Goal: Task Accomplishment & Management: Use online tool/utility

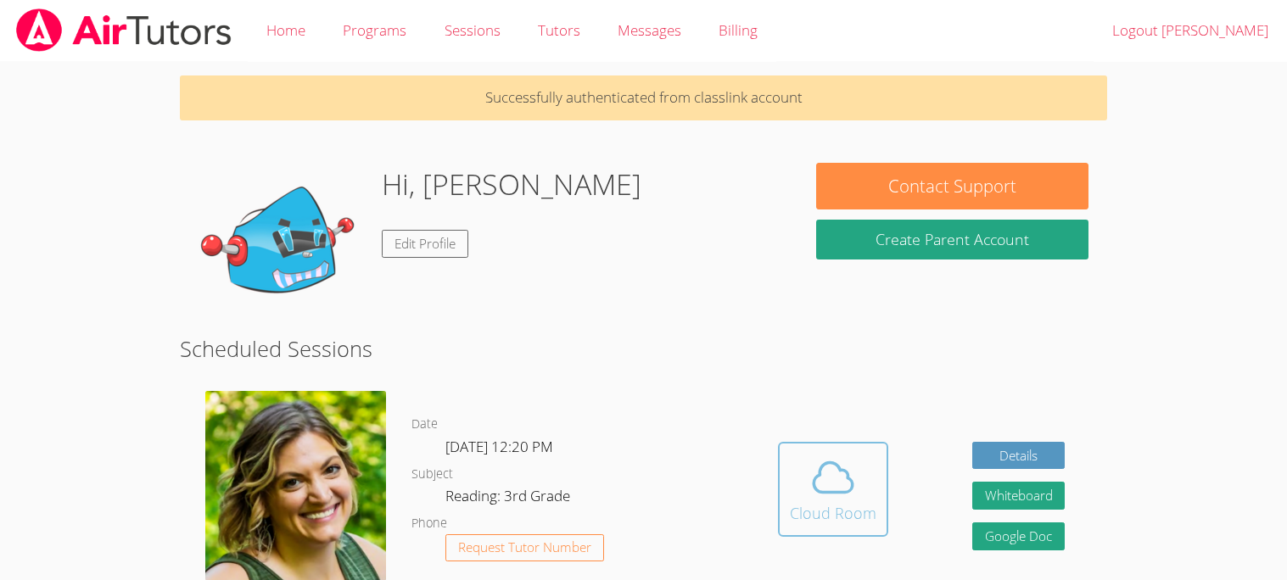
click at [849, 455] on icon at bounding box center [833, 478] width 48 height 48
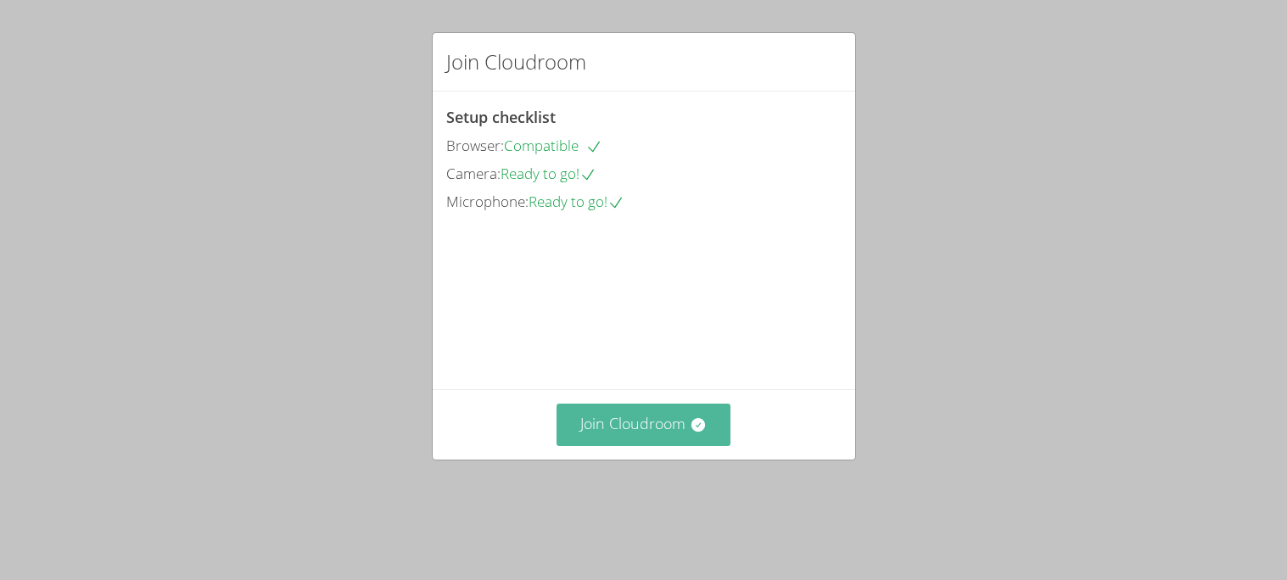
click at [608, 445] on button "Join Cloudroom" at bounding box center [644, 425] width 174 height 42
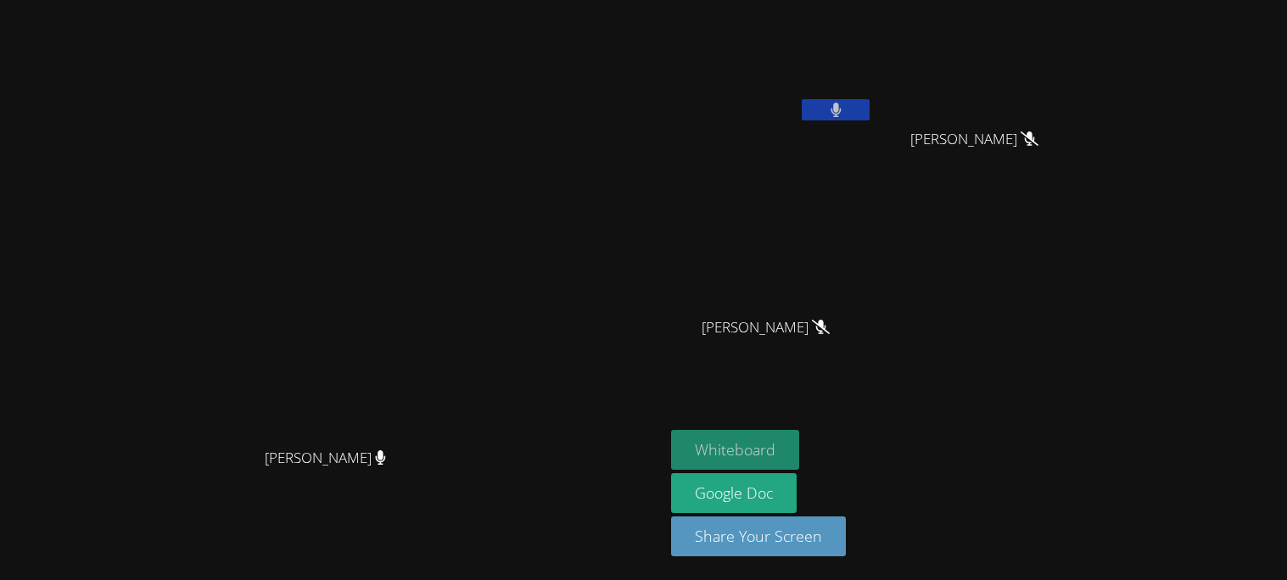
click at [799, 455] on button "Whiteboard" at bounding box center [735, 450] width 128 height 40
click at [460, 285] on video at bounding box center [332, 256] width 255 height 367
click at [870, 118] on button at bounding box center [836, 109] width 68 height 21
click at [870, 111] on button at bounding box center [836, 109] width 68 height 21
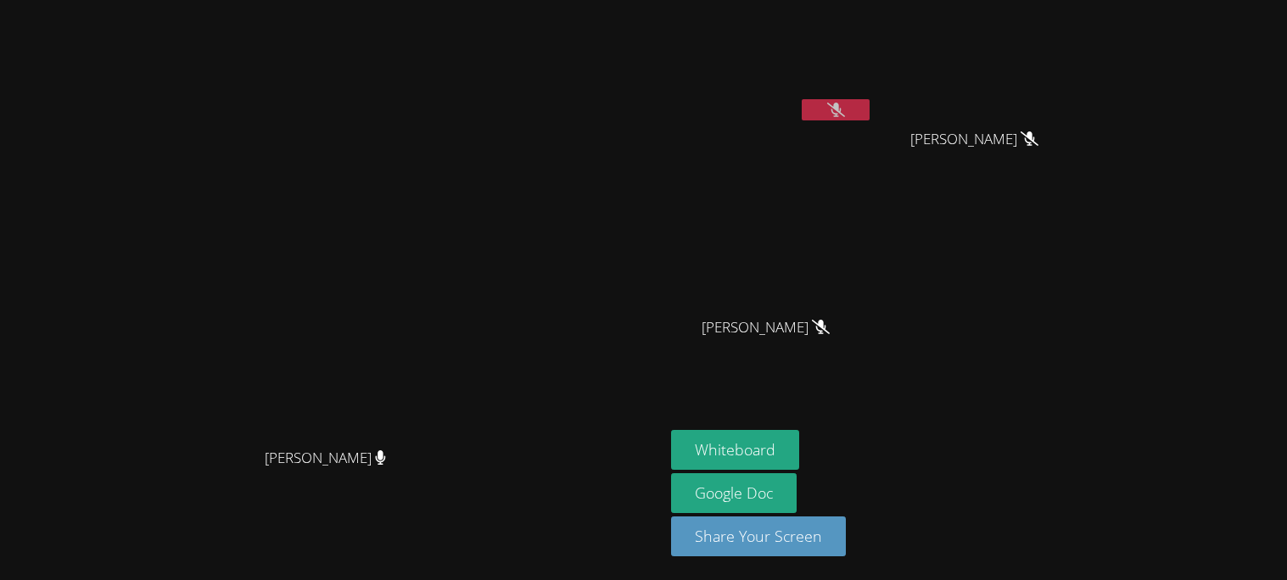
click at [870, 100] on button at bounding box center [836, 109] width 68 height 21
